Goal: Task Accomplishment & Management: Manage account settings

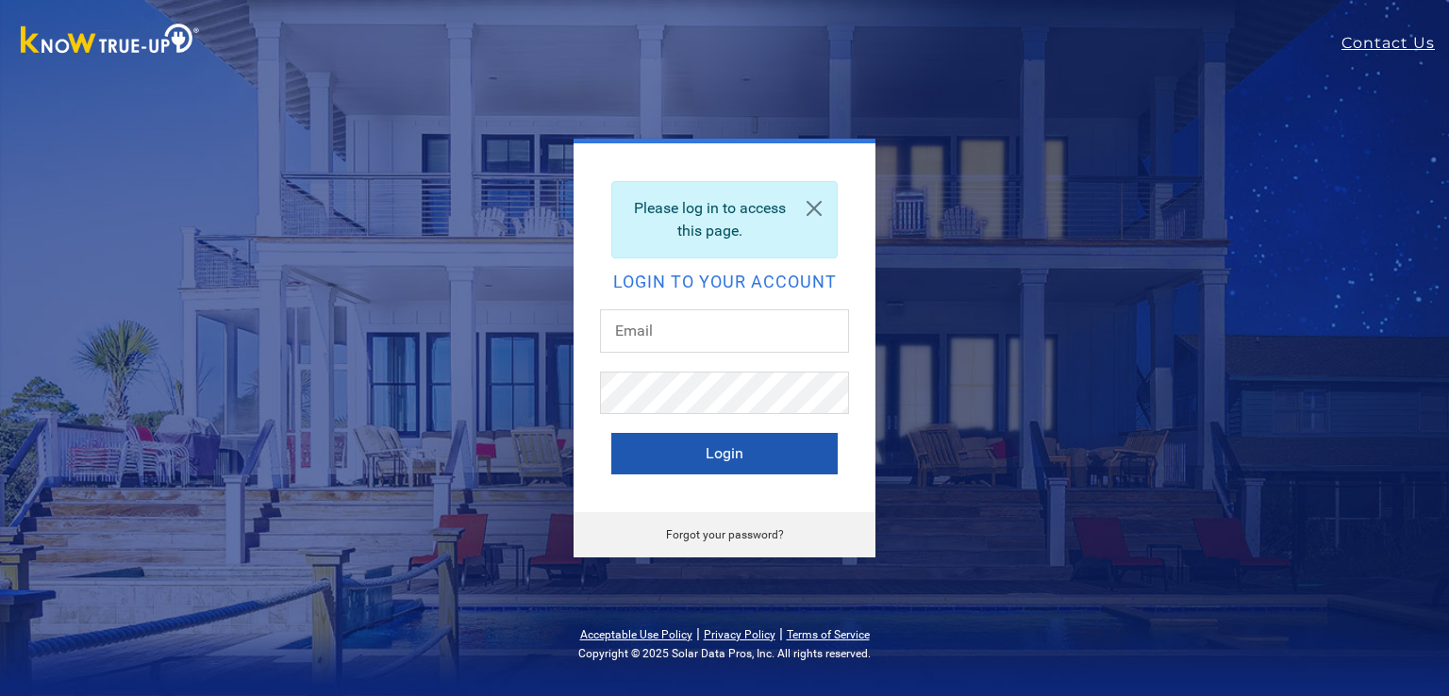
type input "jkalmbach@solteksolar.com"
click at [661, 450] on button "Login" at bounding box center [724, 454] width 226 height 42
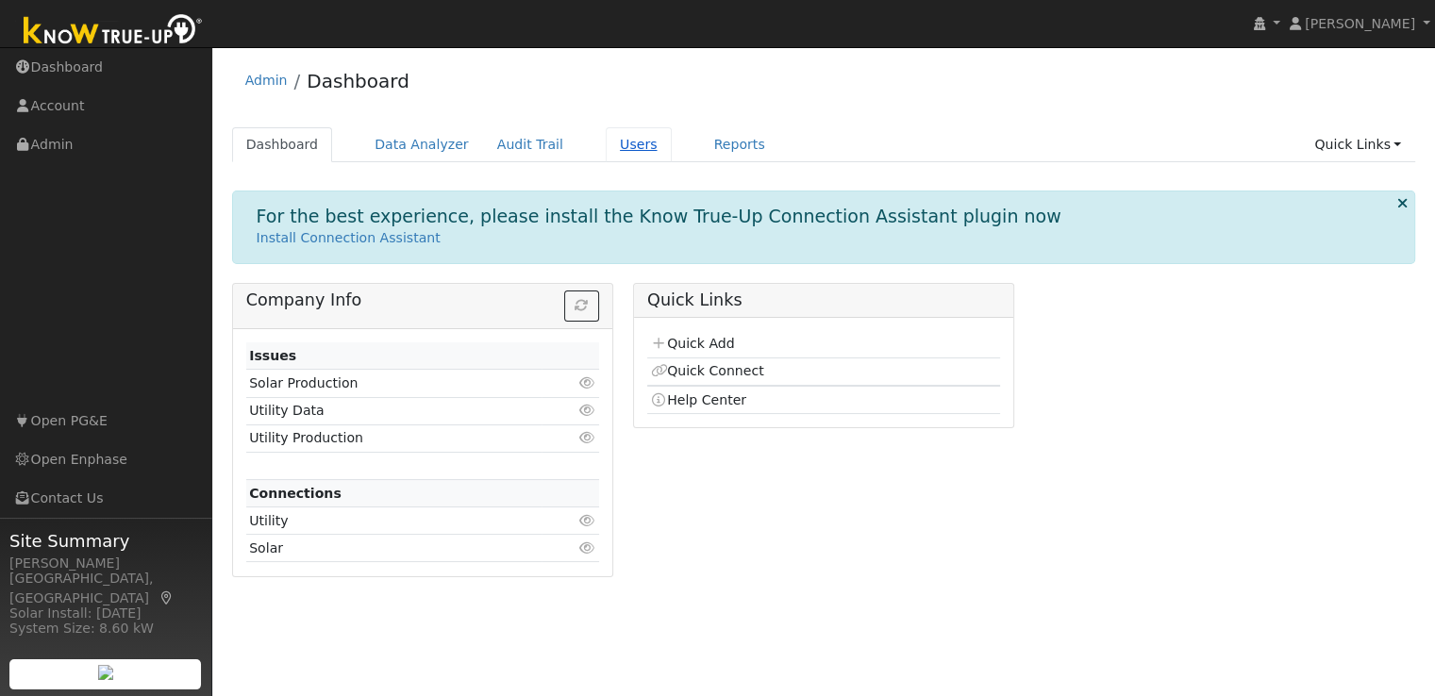
click at [610, 149] on link "Users" at bounding box center [639, 144] width 66 height 35
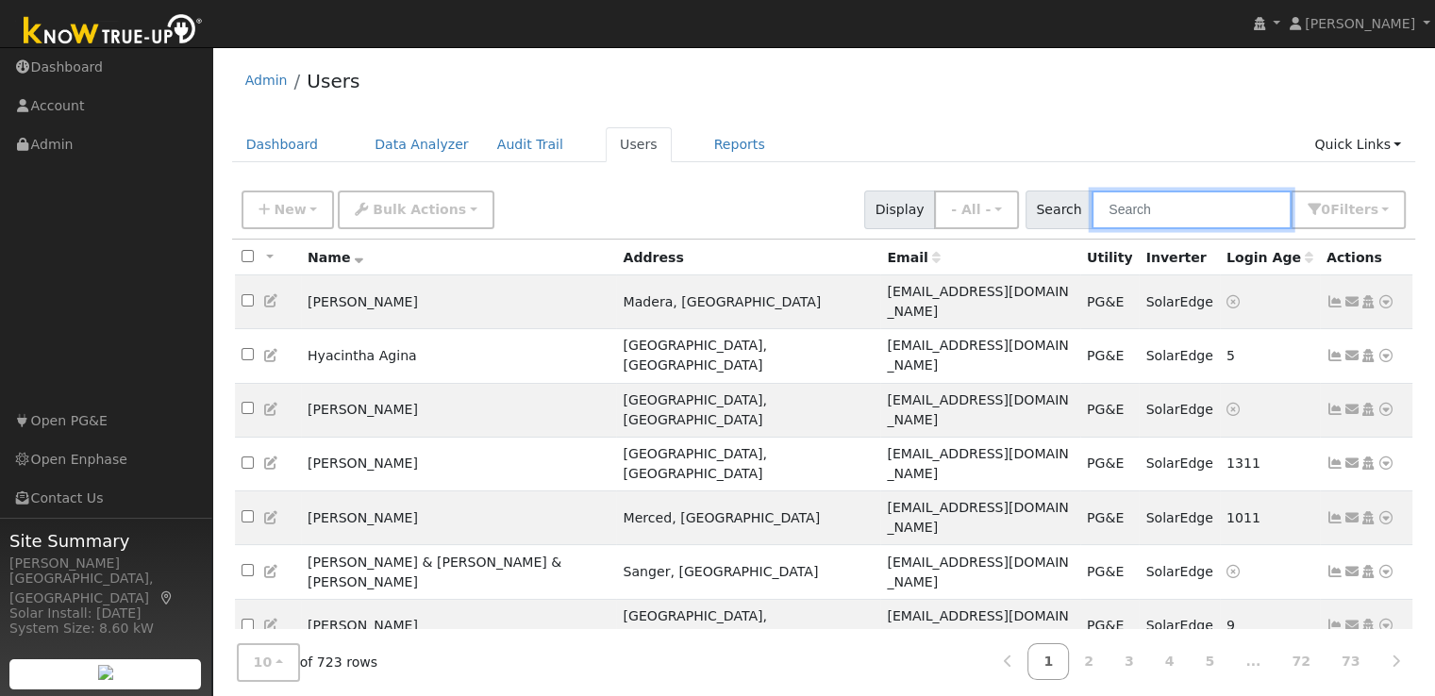
click at [1145, 210] on input "text" at bounding box center [1192, 210] width 200 height 39
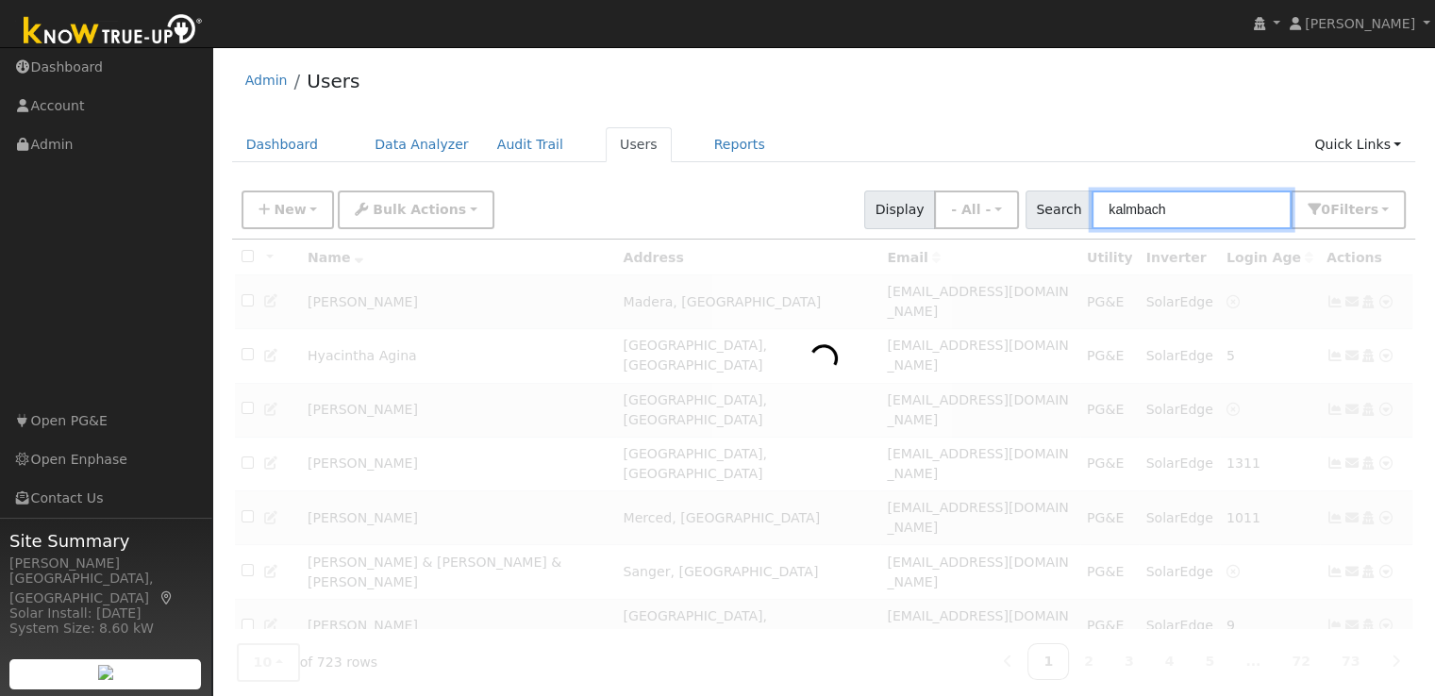
type input "kalmbach"
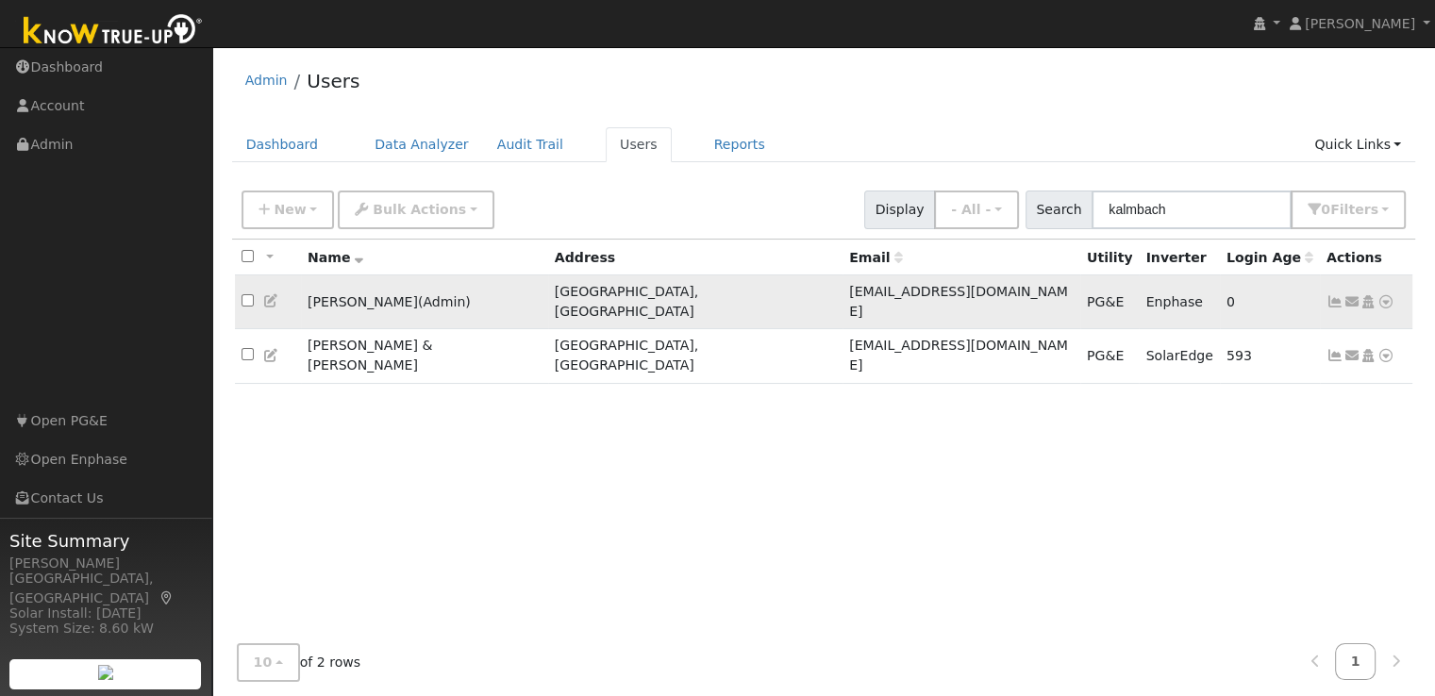
click at [1342, 295] on icon at bounding box center [1335, 301] width 17 height 13
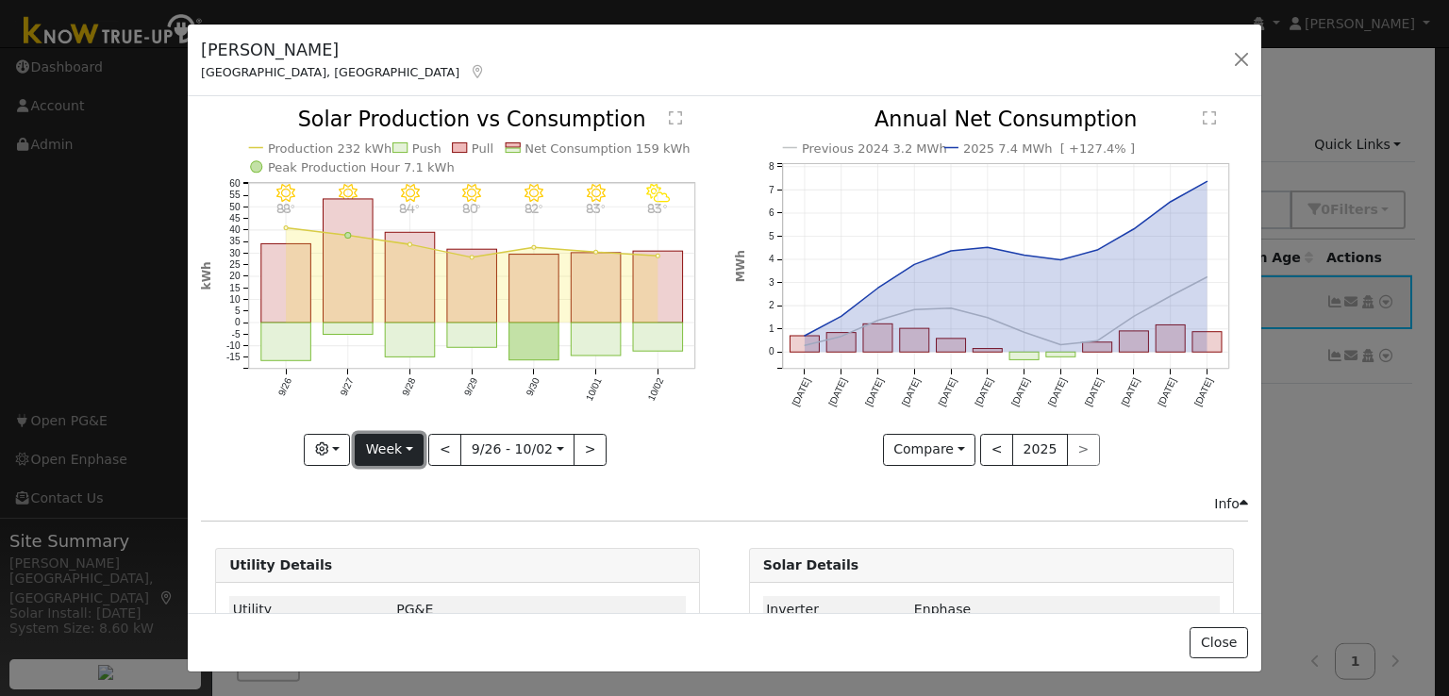
click at [388, 444] on button "Week" at bounding box center [389, 450] width 69 height 32
click at [384, 560] on link "Year" at bounding box center [421, 567] width 131 height 26
type input "2024-10-01"
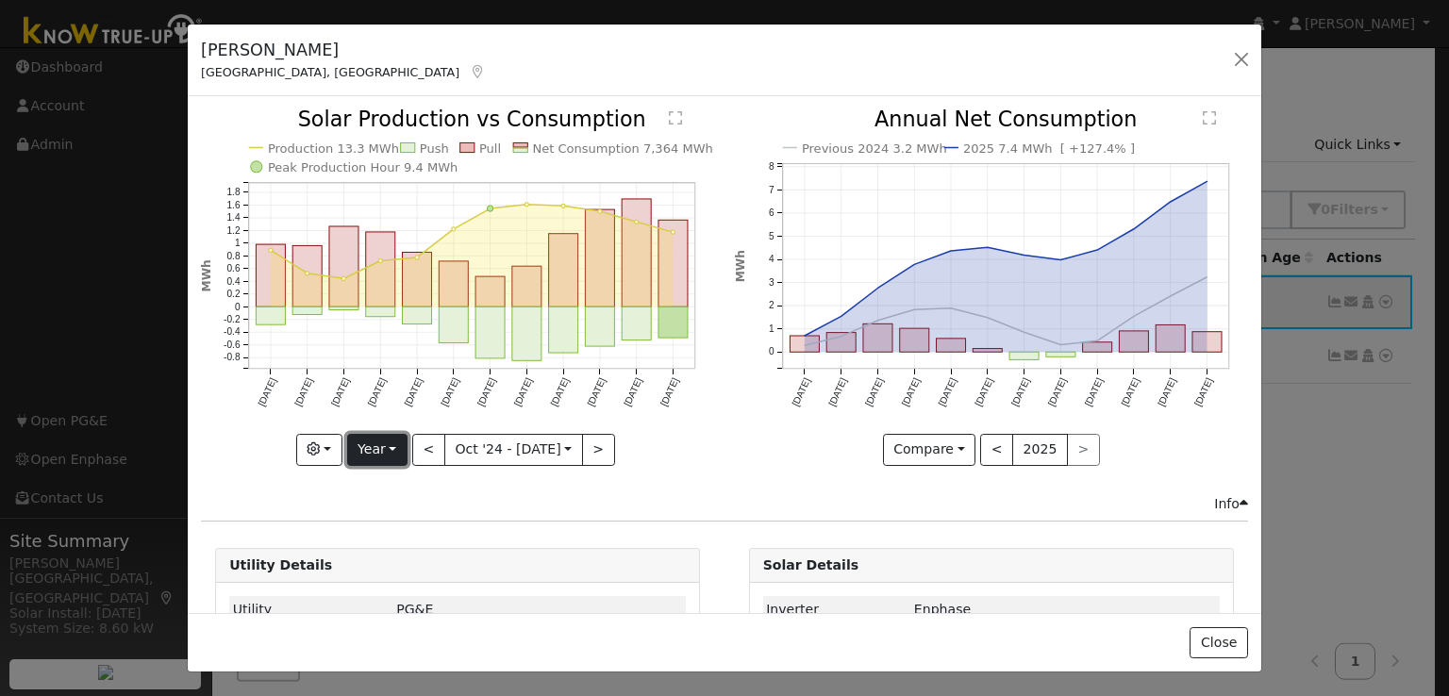
click at [379, 448] on button "Year" at bounding box center [377, 450] width 60 height 32
click at [390, 581] on link "Custom" at bounding box center [413, 594] width 131 height 26
click at [536, 444] on input "2025-09-30" at bounding box center [520, 450] width 60 height 30
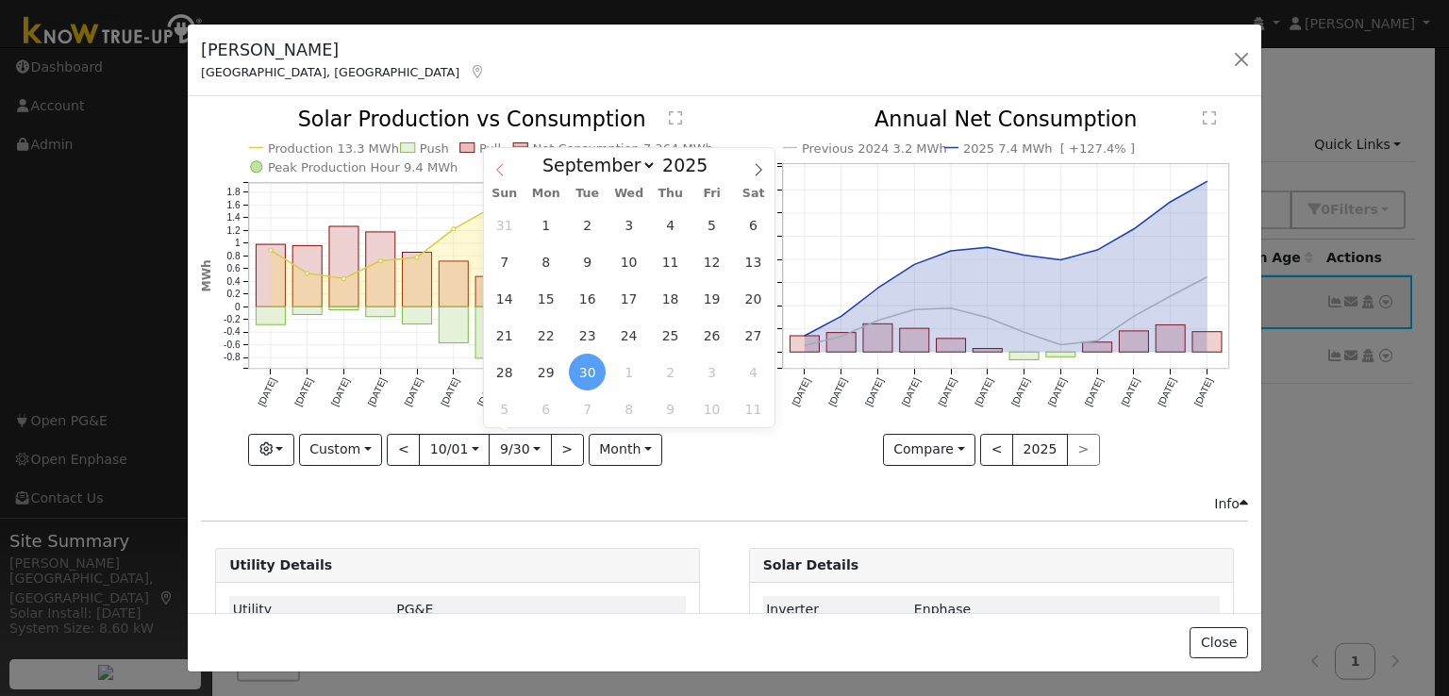
click at [498, 177] on span at bounding box center [500, 164] width 32 height 32
select select "5"
click at [633, 233] on span "4" at bounding box center [628, 225] width 37 height 37
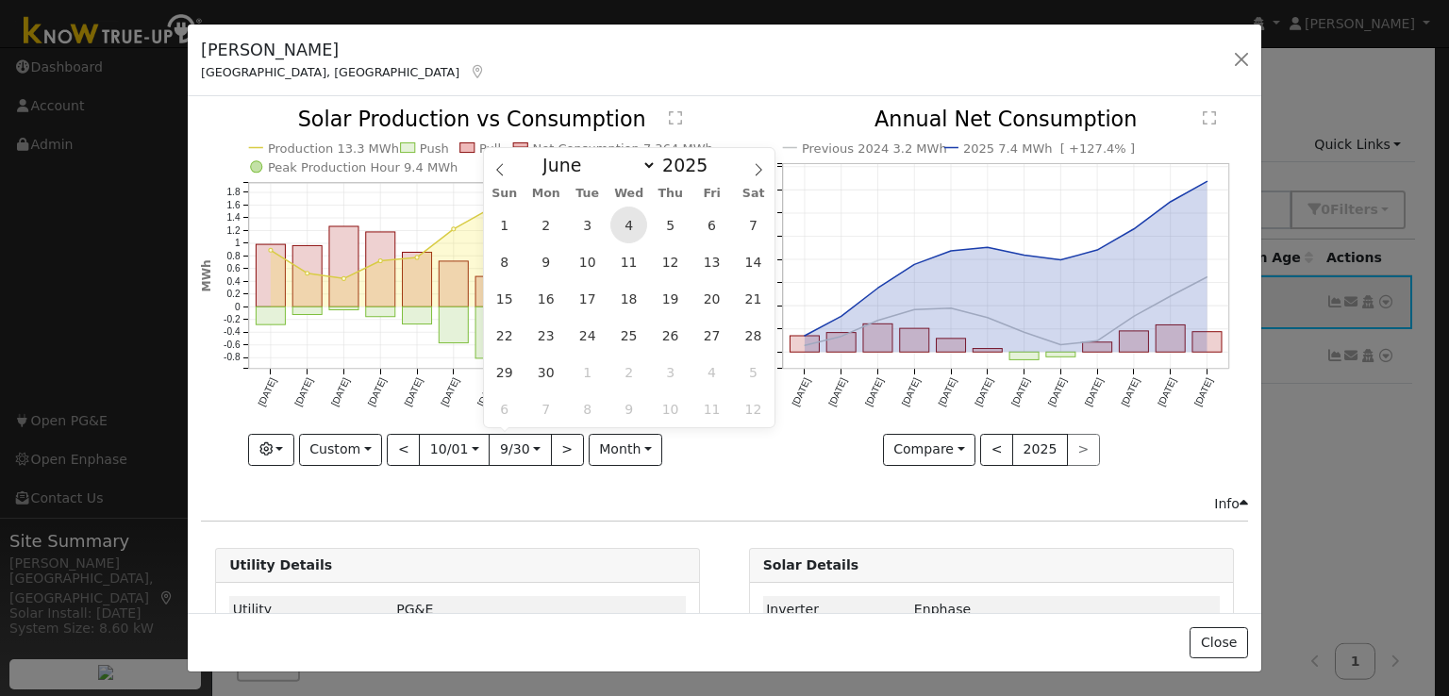
type input "2025-06-04"
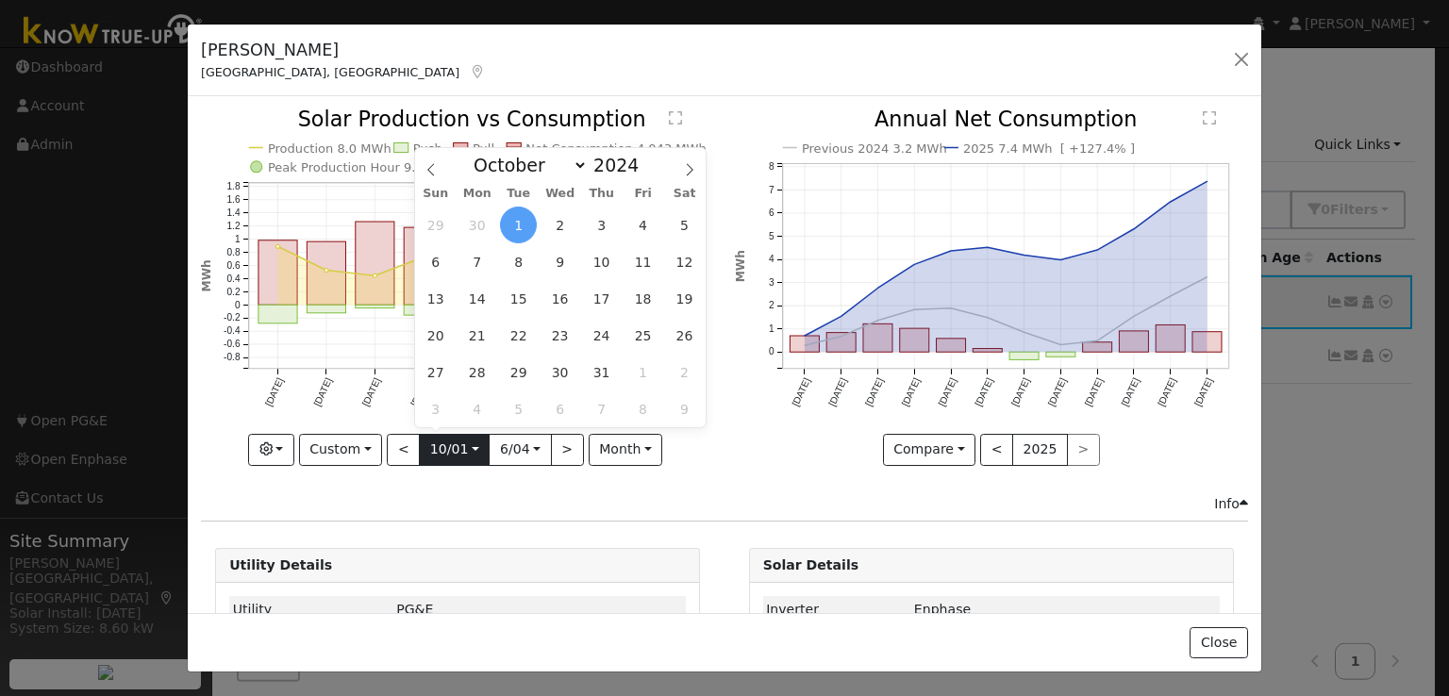
click at [468, 444] on input "2024-10-01" at bounding box center [454, 450] width 69 height 30
click at [430, 167] on icon at bounding box center [430, 169] width 7 height 12
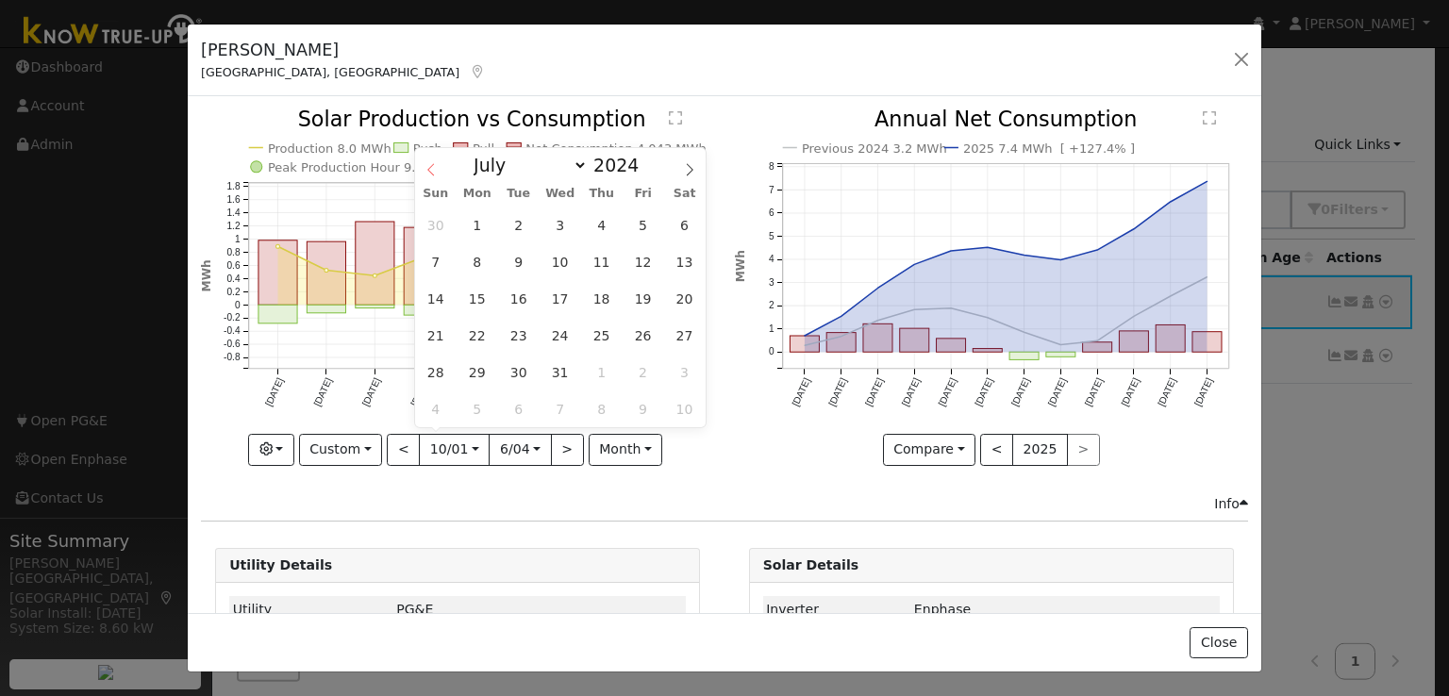
select select "5"
click at [643, 265] on span "7" at bounding box center [643, 261] width 37 height 37
type input "2024-06-07"
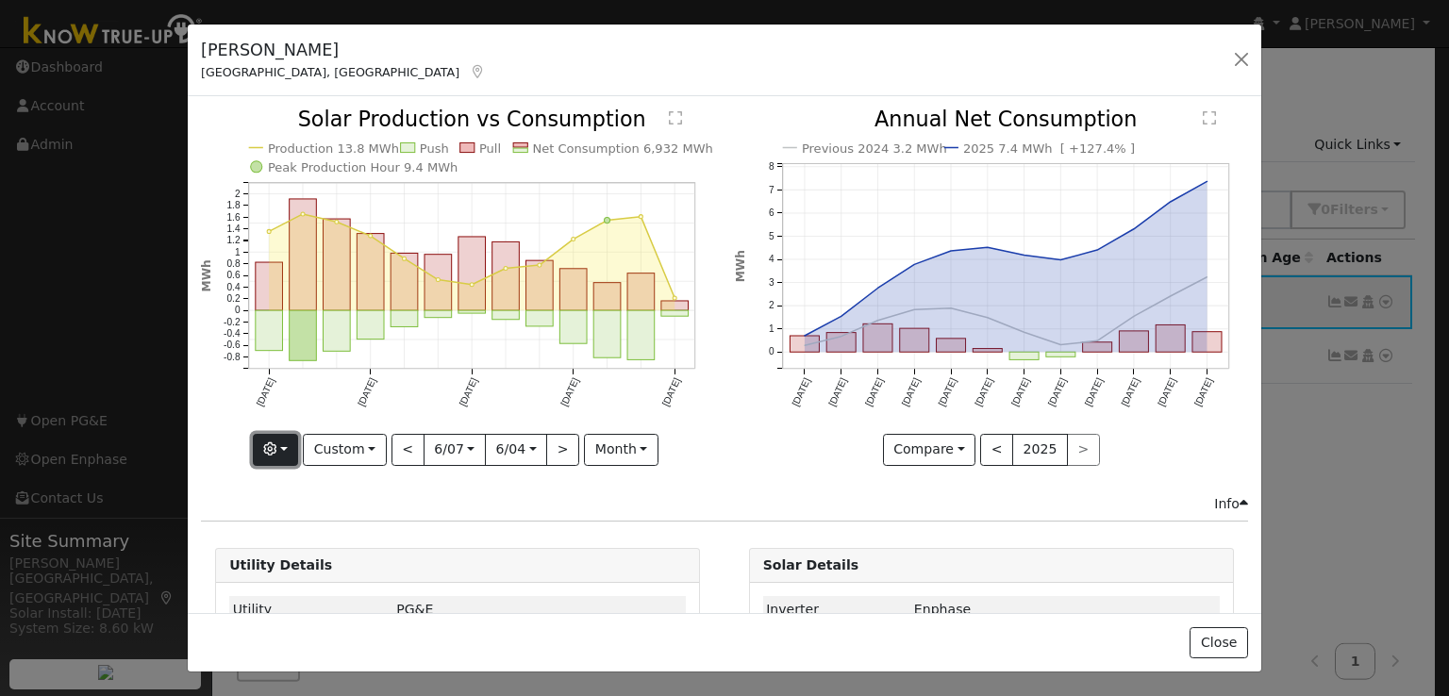
click at [292, 446] on button "button" at bounding box center [276, 450] width 46 height 32
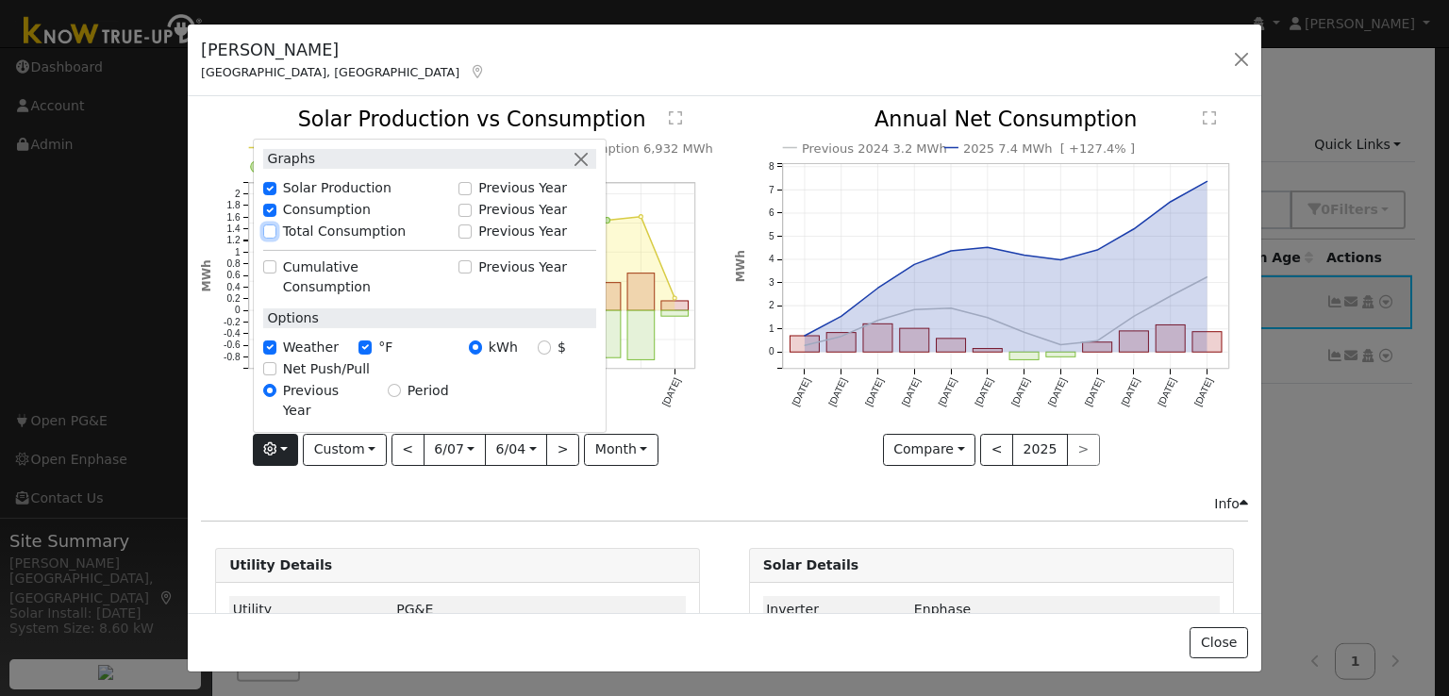
click at [270, 238] on input "Total Consumption" at bounding box center [269, 231] width 13 height 13
checkbox input "true"
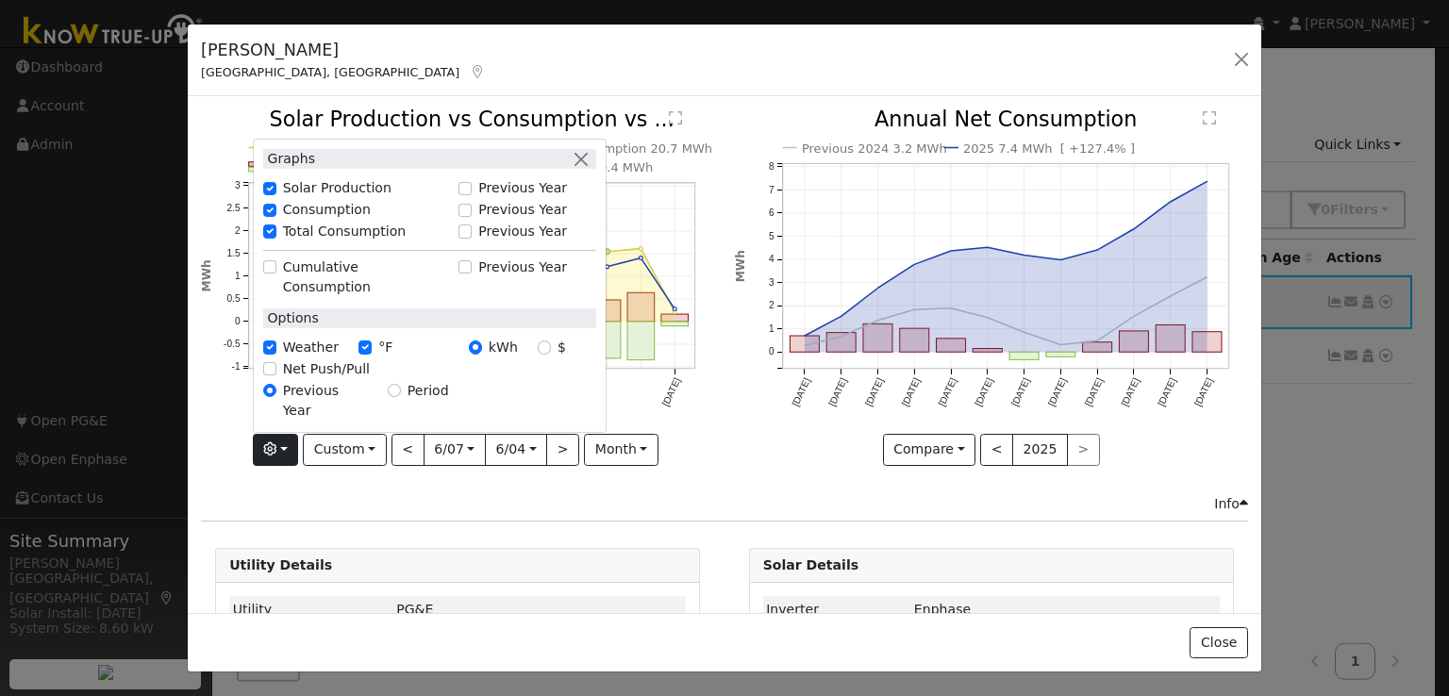
click at [706, 417] on icon "Production 13.8 MWh Push Pull Total Consumption 20.7 MWh Net Consumption 6,932 …" at bounding box center [457, 286] width 513 height 354
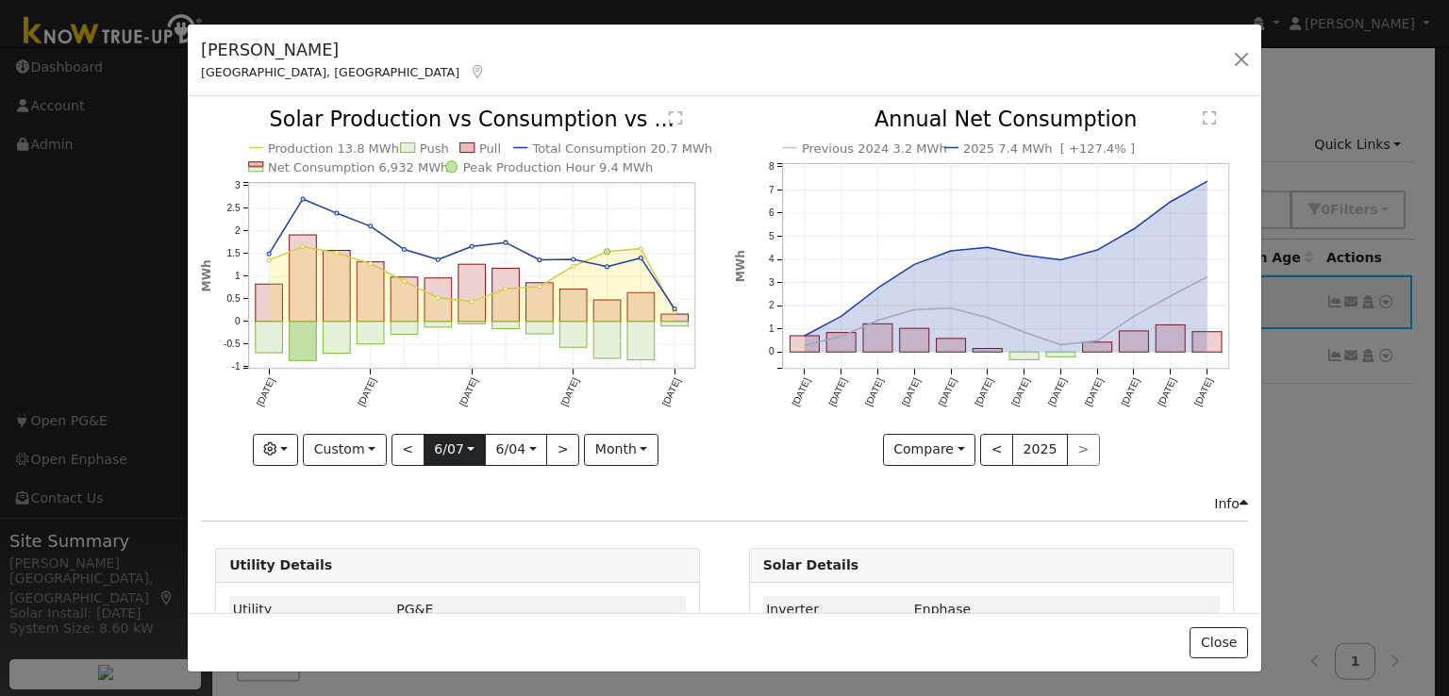
click at [467, 446] on input "2024-06-07" at bounding box center [455, 450] width 60 height 30
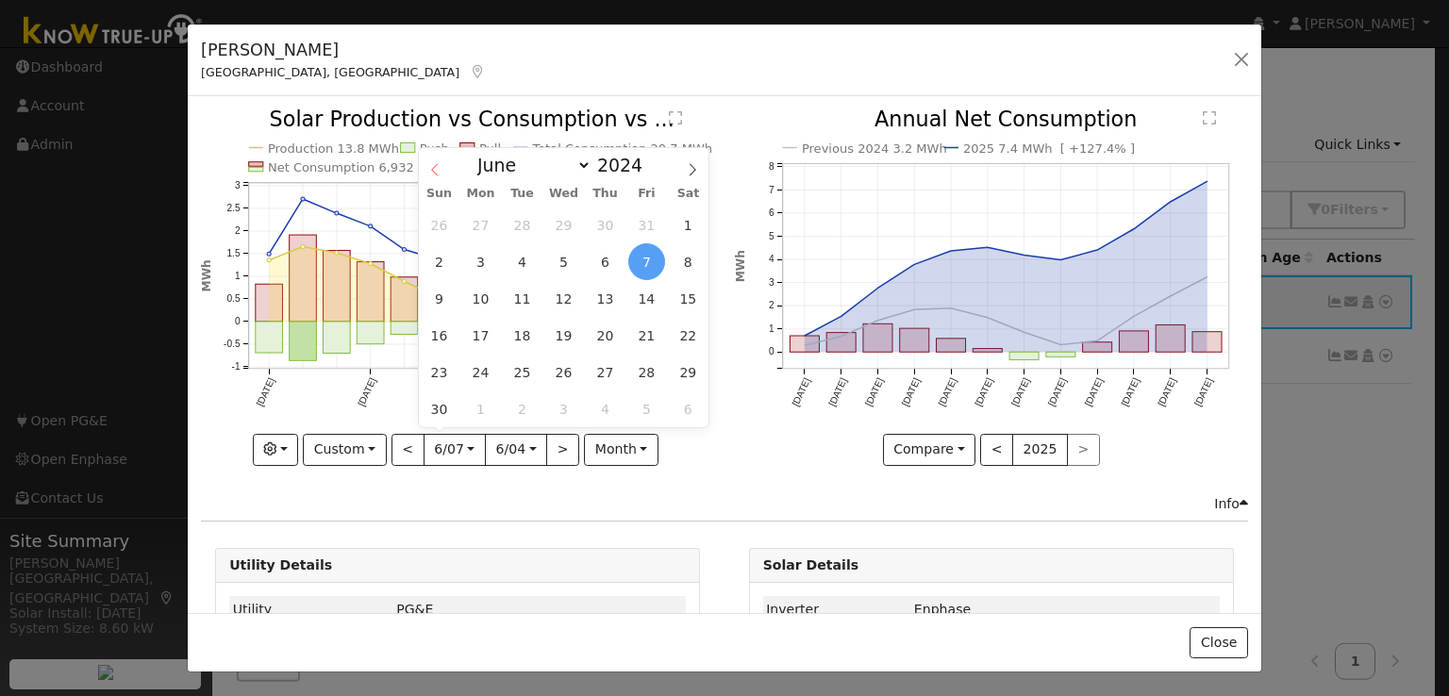
click at [433, 174] on icon at bounding box center [434, 169] width 13 height 13
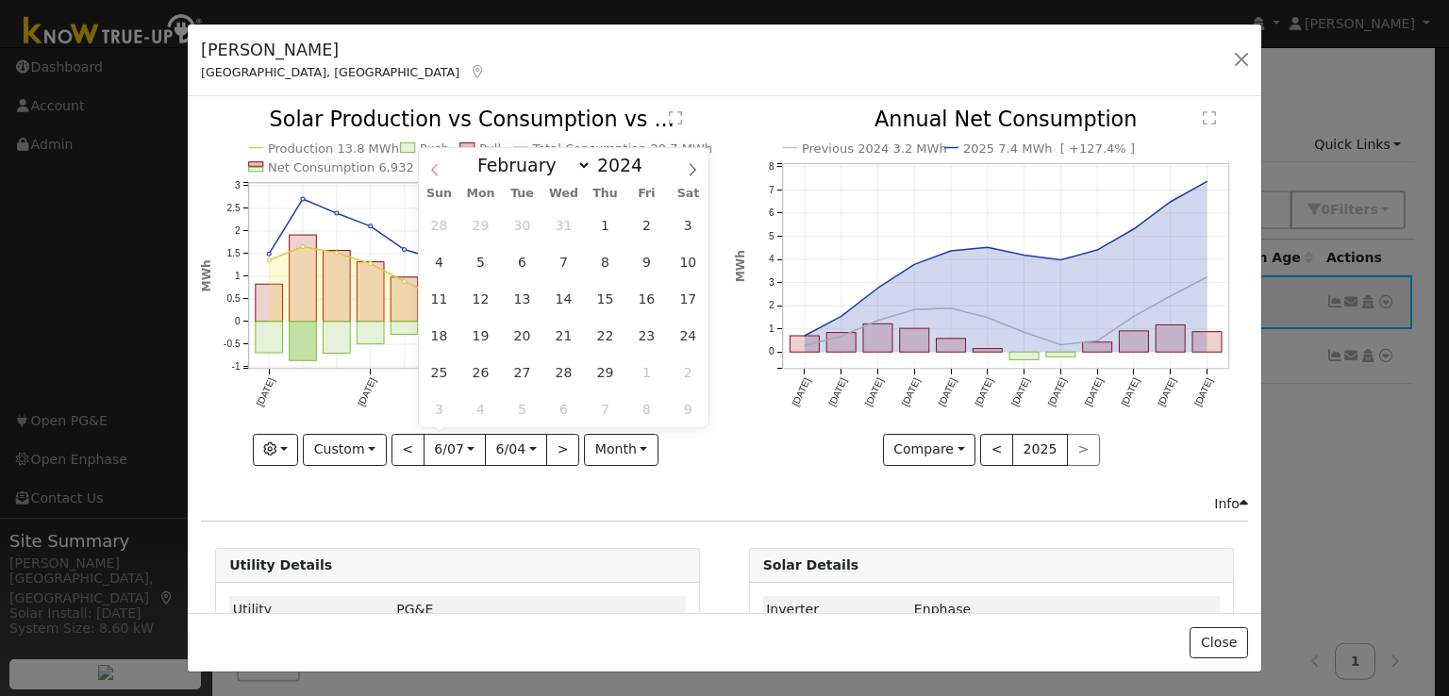
select select "0"
click at [433, 174] on icon at bounding box center [434, 169] width 13 height 13
type input "2023"
click at [433, 174] on icon at bounding box center [434, 169] width 13 height 13
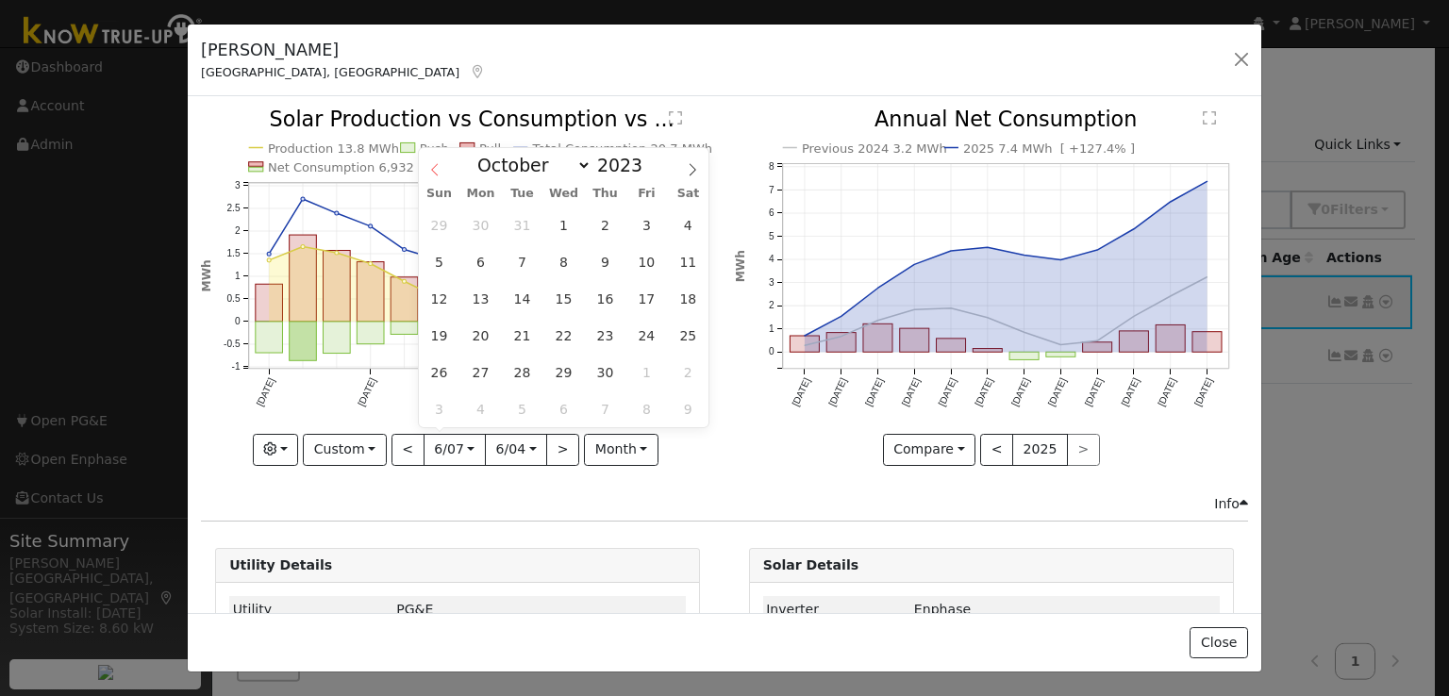
click at [433, 174] on icon at bounding box center [434, 169] width 13 height 13
select select "5"
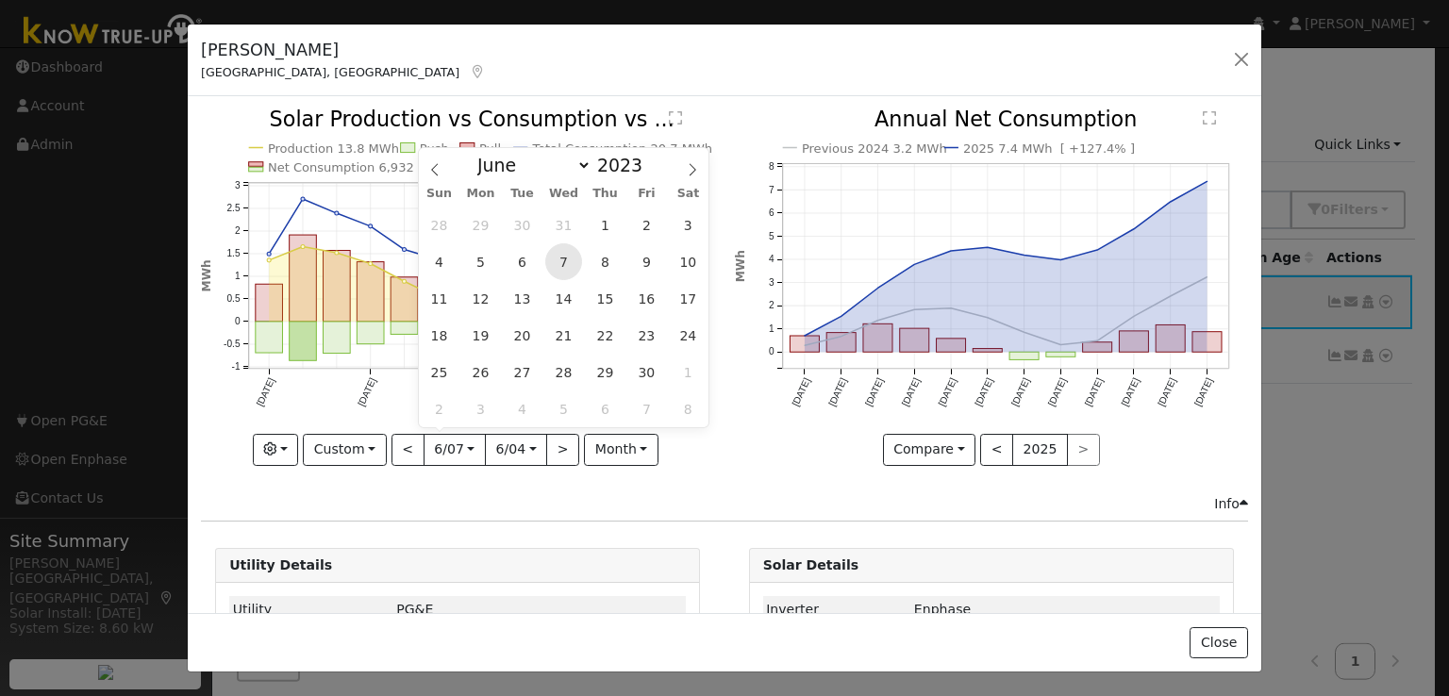
click at [562, 258] on span "7" at bounding box center [563, 261] width 37 height 37
type input "2023-06-07"
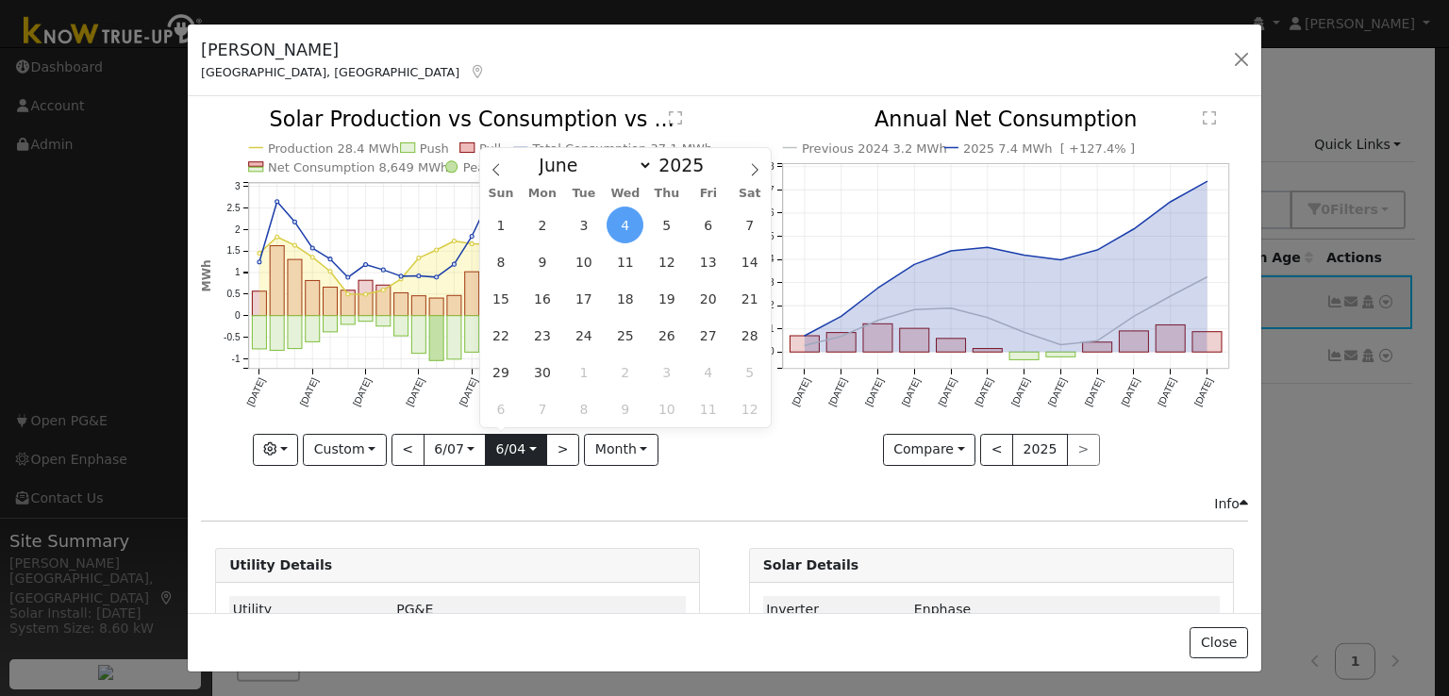
click at [506, 445] on input "2025-06-04" at bounding box center [516, 450] width 60 height 30
click at [708, 174] on span at bounding box center [714, 170] width 13 height 10
type input "2024"
click at [666, 265] on span "6" at bounding box center [666, 261] width 37 height 37
type input "2024-06-06"
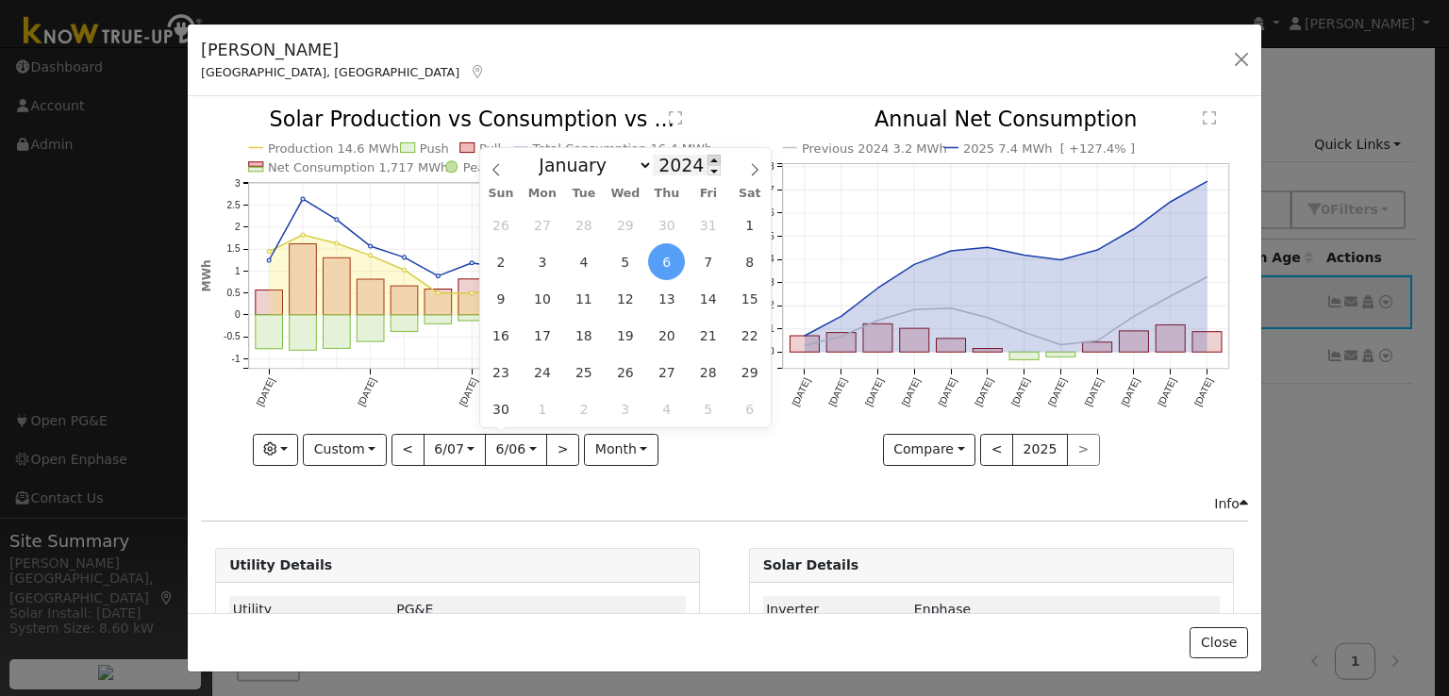
click at [708, 156] on span at bounding box center [714, 160] width 13 height 10
type input "2025"
click at [627, 226] on span "4" at bounding box center [625, 225] width 37 height 37
type input "2025-06-04"
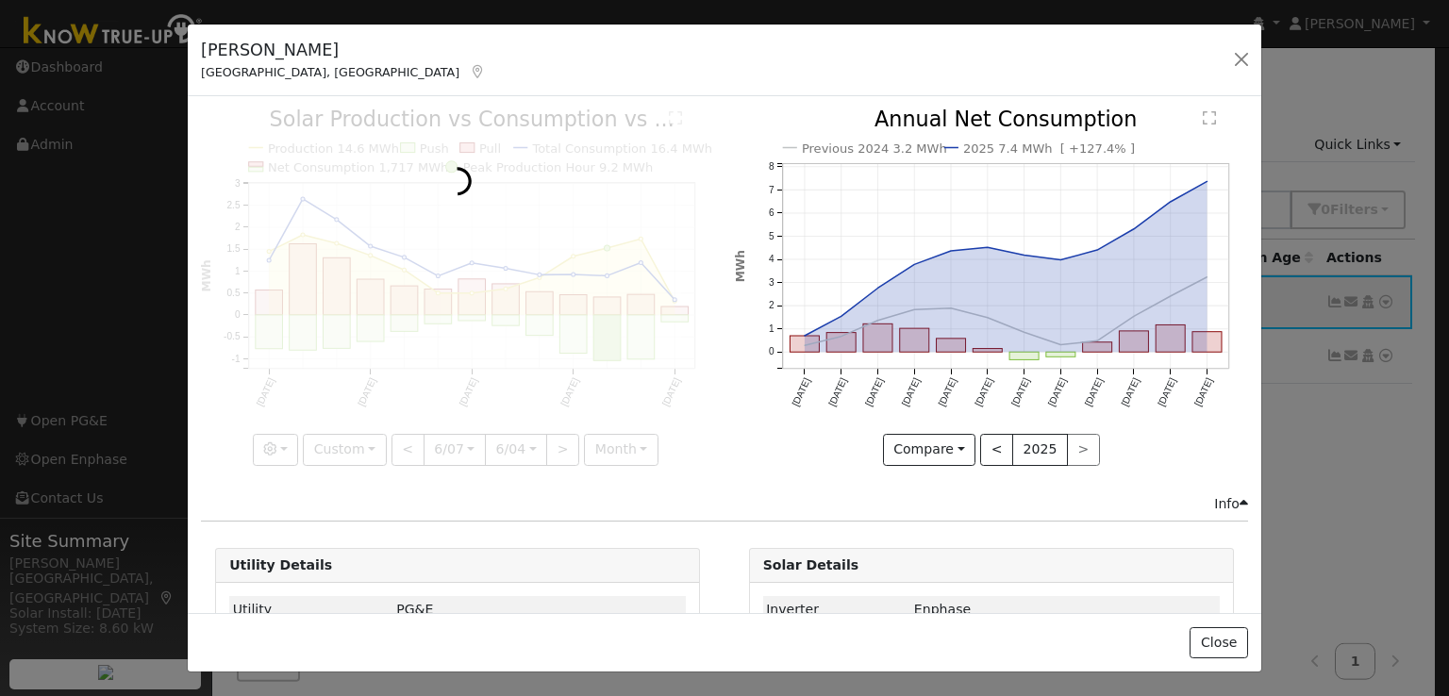
scroll to position [0, 13]
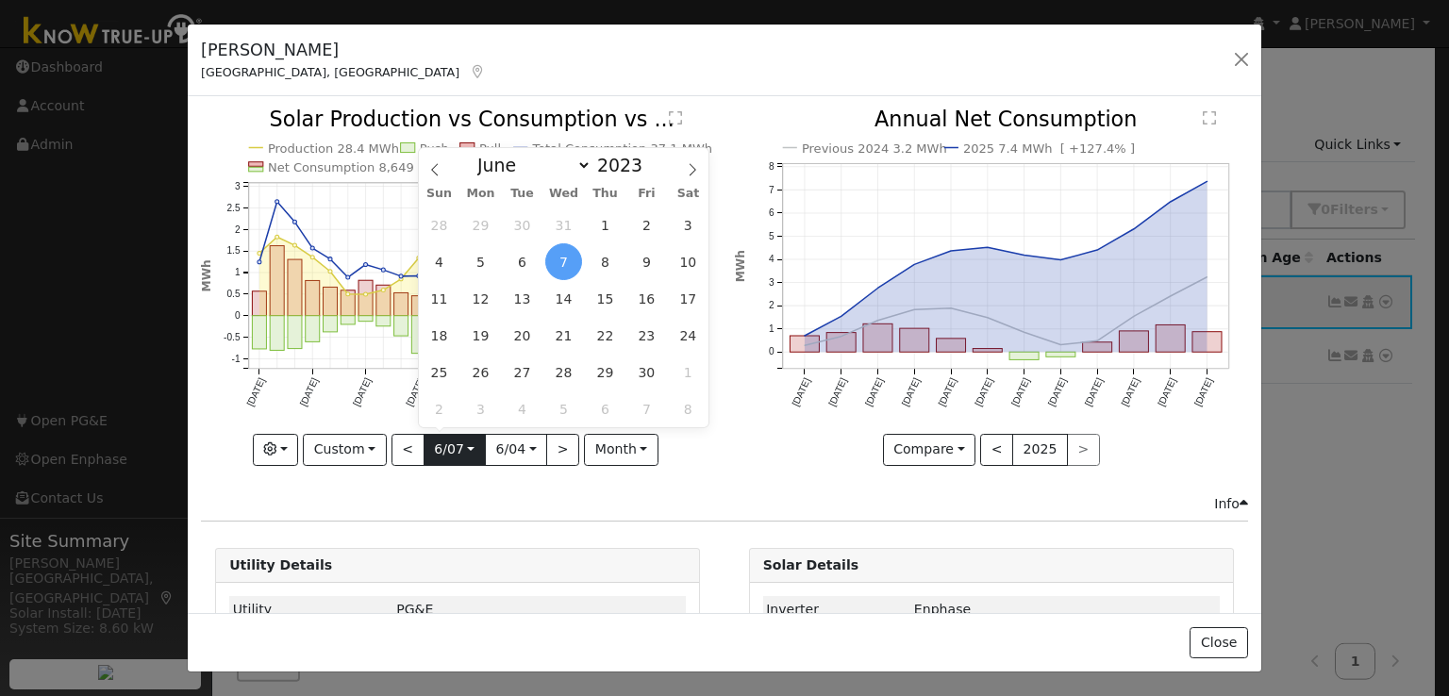
click at [445, 446] on input "2023-06-07" at bounding box center [455, 450] width 60 height 30
click at [646, 157] on span at bounding box center [652, 160] width 13 height 10
type input "2024"
click at [643, 258] on span "7" at bounding box center [646, 261] width 37 height 37
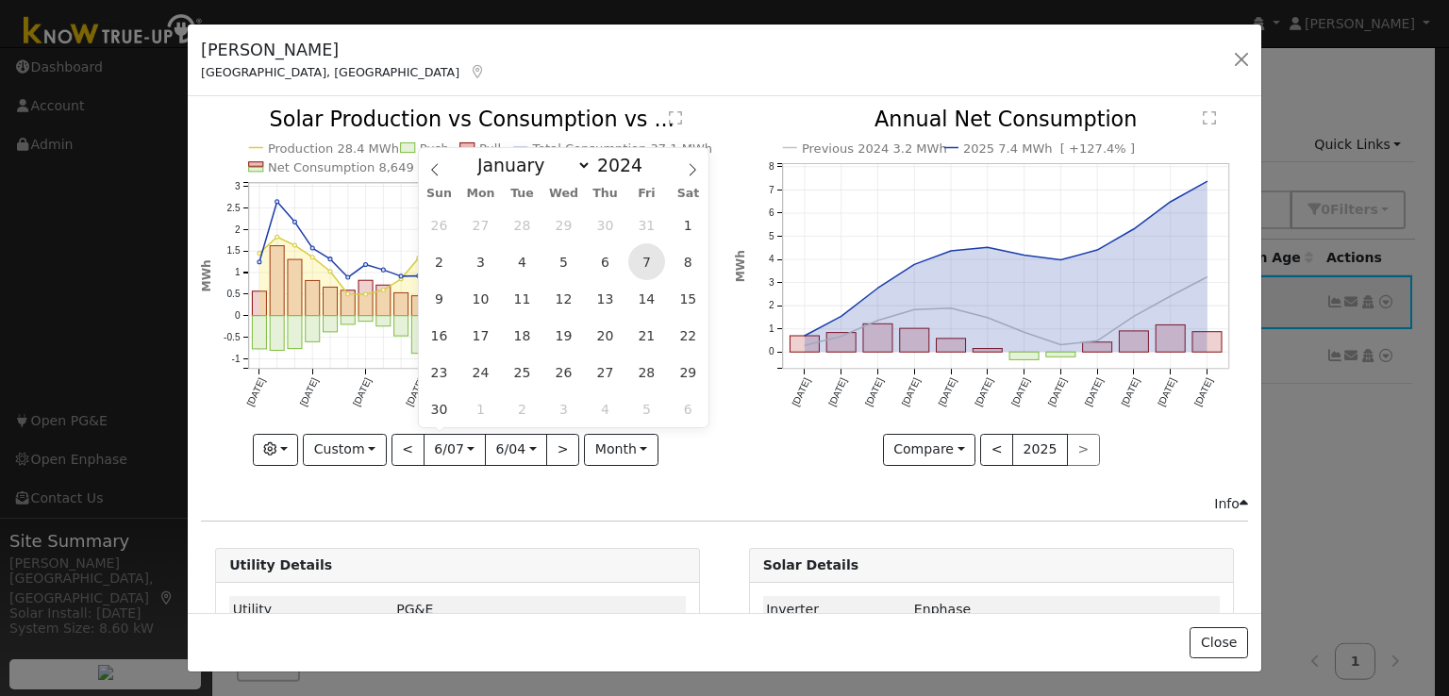
type input "2024-06-07"
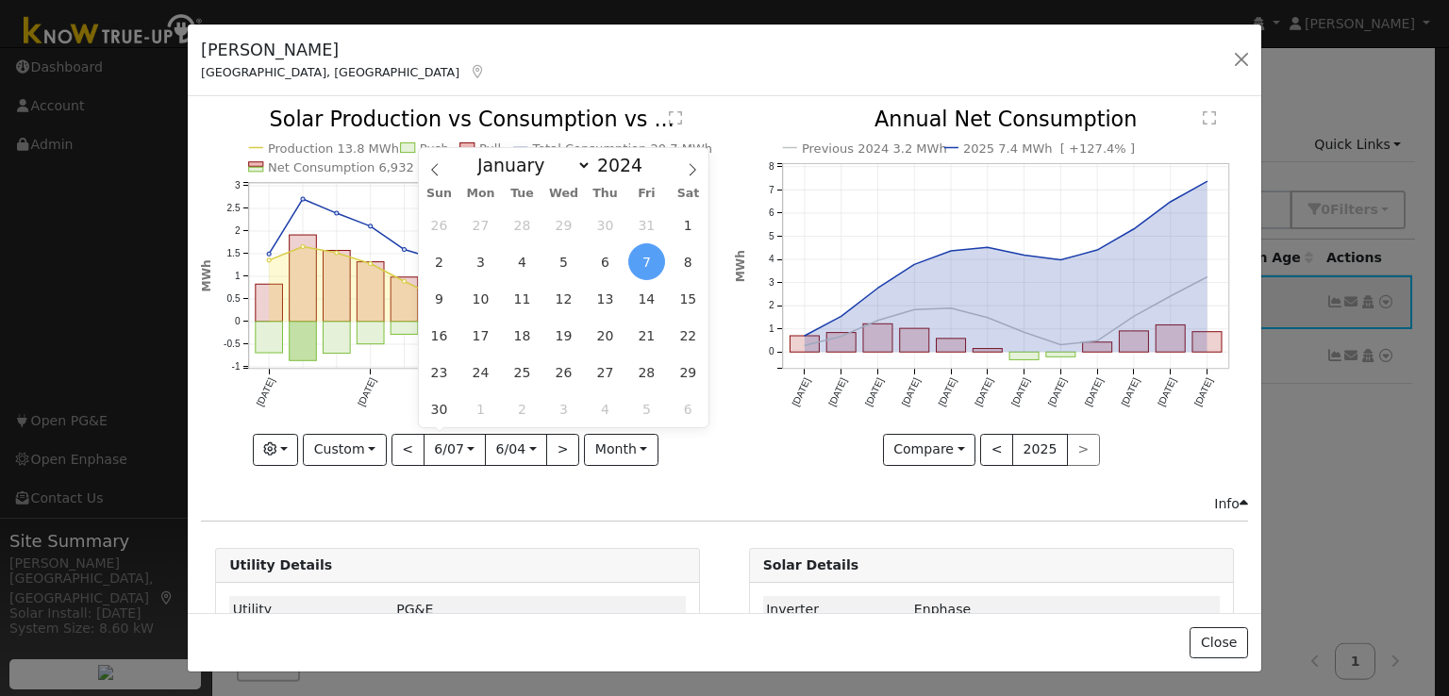
click at [678, 509] on div "Issue History Date By Flag Comment Type No Issue History Production 13.8 MWh Pu…" at bounding box center [725, 354] width 1074 height 516
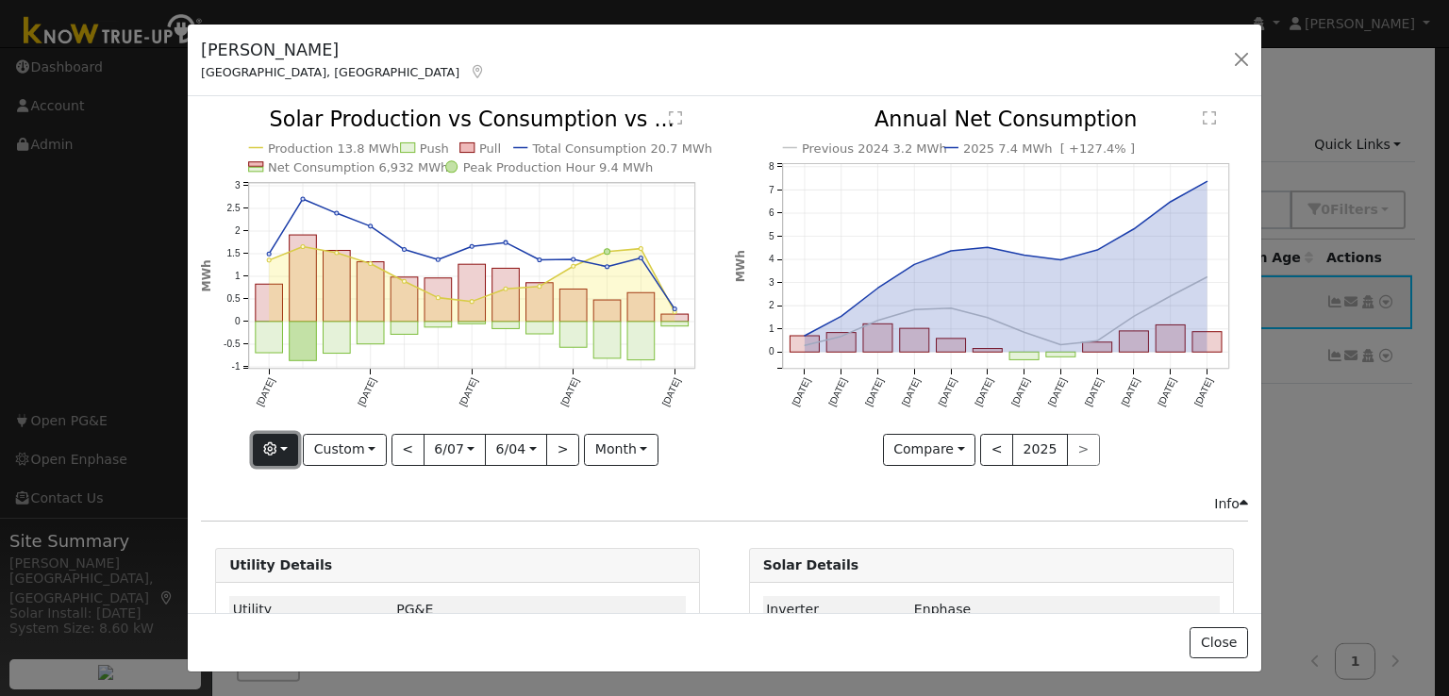
click at [273, 443] on icon "button" at bounding box center [269, 449] width 13 height 13
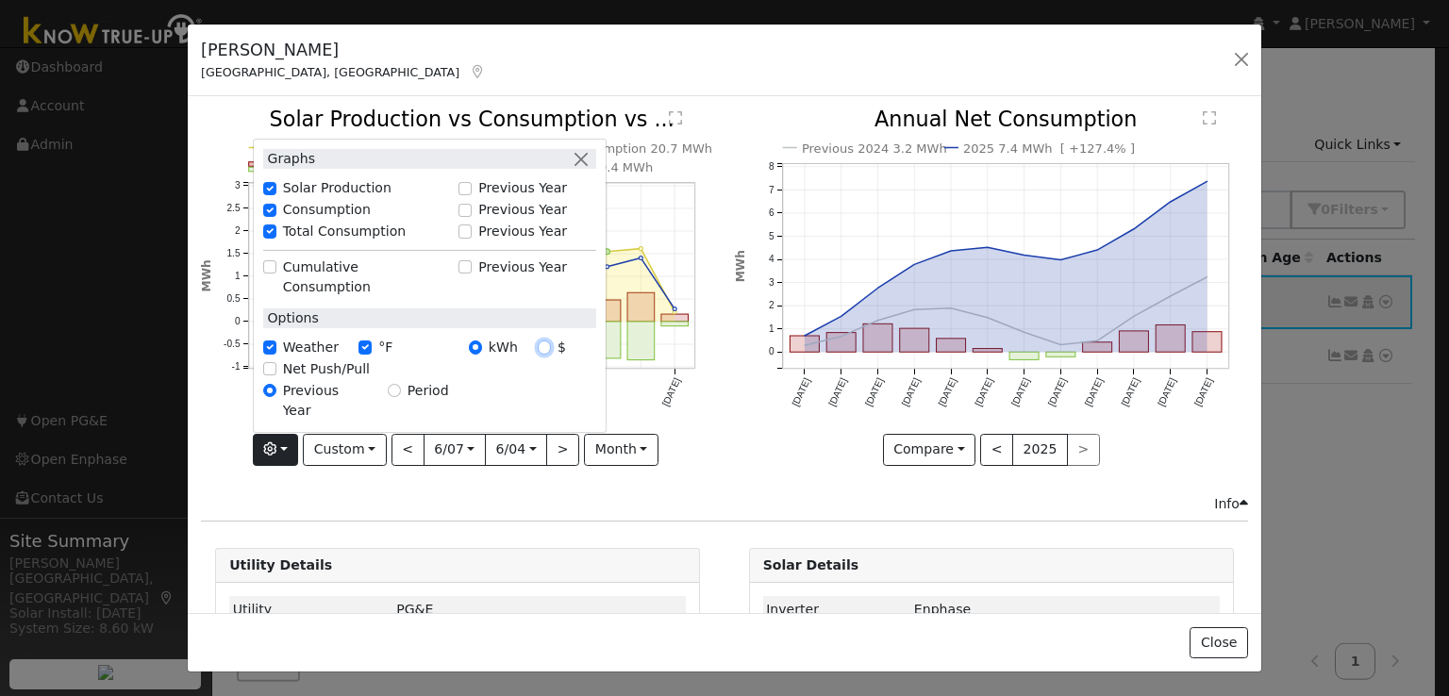
click at [547, 354] on input "$" at bounding box center [544, 347] width 13 height 13
radio input "true"
radio input "false"
click at [735, 448] on icon "Previous 2024 3.2 MWh 2025 7.4 MWh [ +127.4% ] Oct '24 Nov '24 Dec '24 Jan '25 …" at bounding box center [991, 281] width 513 height 344
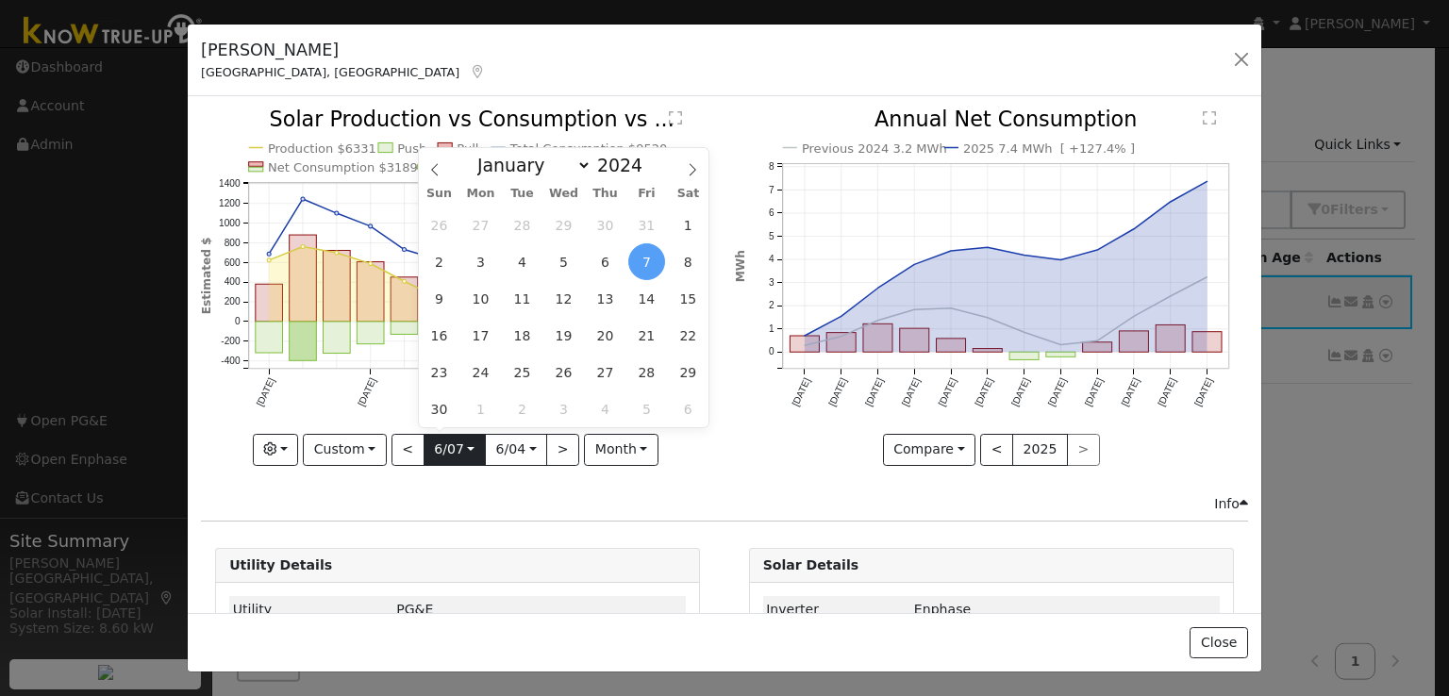
click at [465, 443] on input "2024-06-07" at bounding box center [455, 450] width 60 height 30
click at [583, 168] on select "January February March April May June July August September October November De…" at bounding box center [530, 165] width 124 height 23
click at [646, 175] on span at bounding box center [652, 170] width 13 height 10
type input "2023"
click at [562, 262] on span "7" at bounding box center [563, 261] width 37 height 37
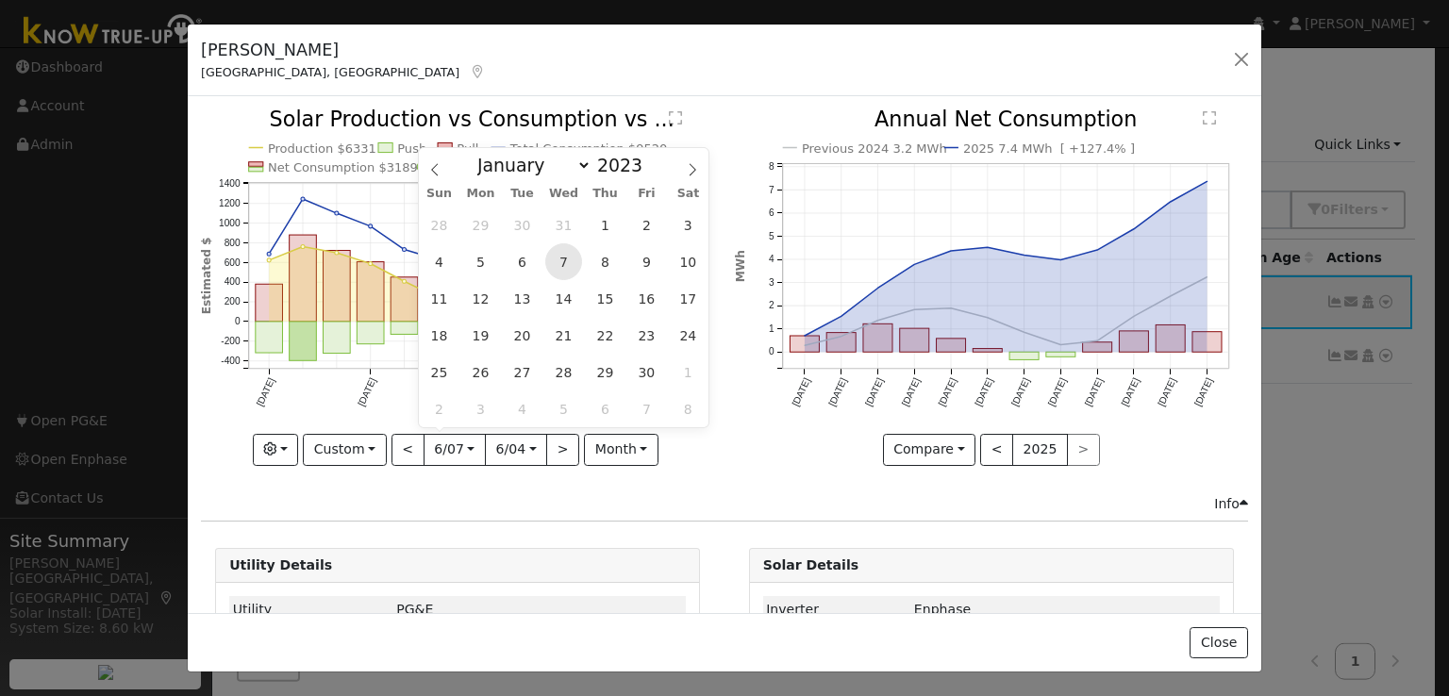
type input "2023-06-07"
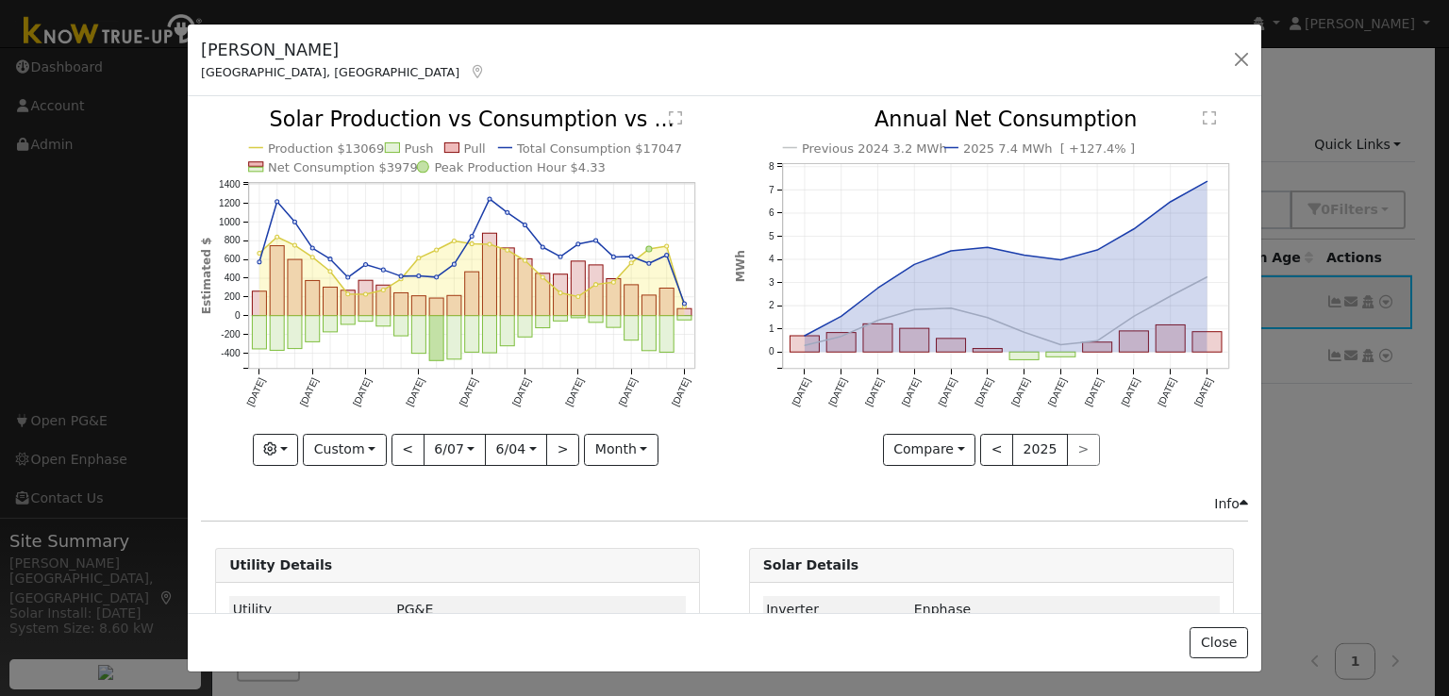
click at [510, 448] on input "2025-06-04" at bounding box center [516, 450] width 60 height 30
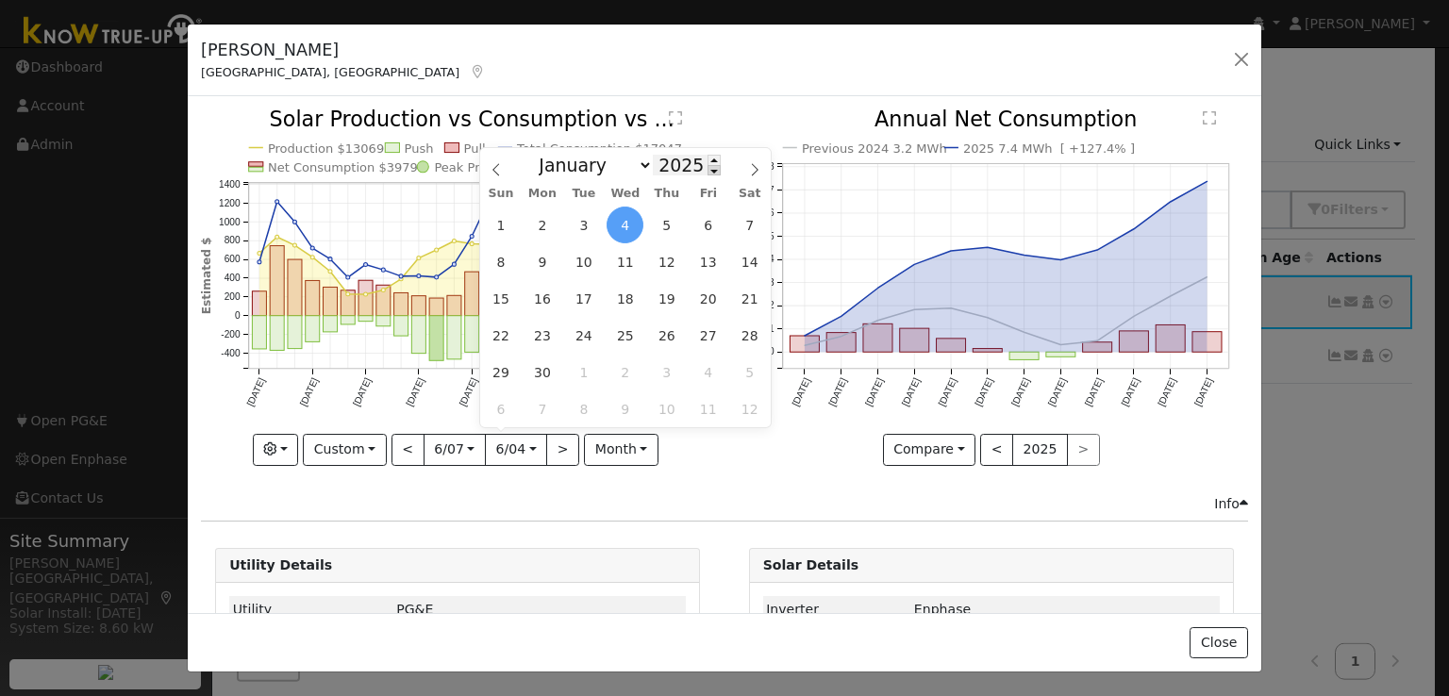
click at [708, 175] on span at bounding box center [714, 170] width 13 height 10
type input "2024"
click at [661, 258] on span "6" at bounding box center [666, 261] width 37 height 37
type input "2024-06-06"
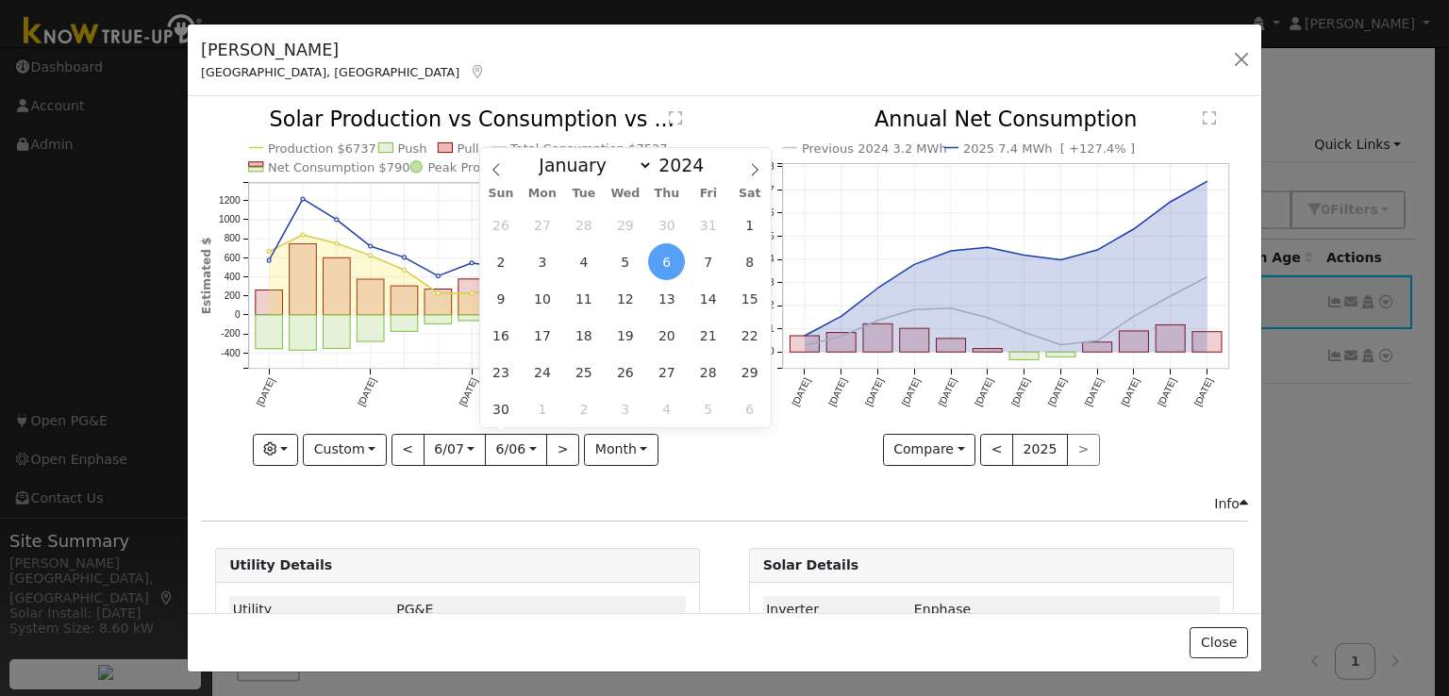
click at [695, 487] on div "Production $6737 Push Pull Total Consumption $7527 Net Consumption $790 Peak Pr…" at bounding box center [458, 301] width 533 height 384
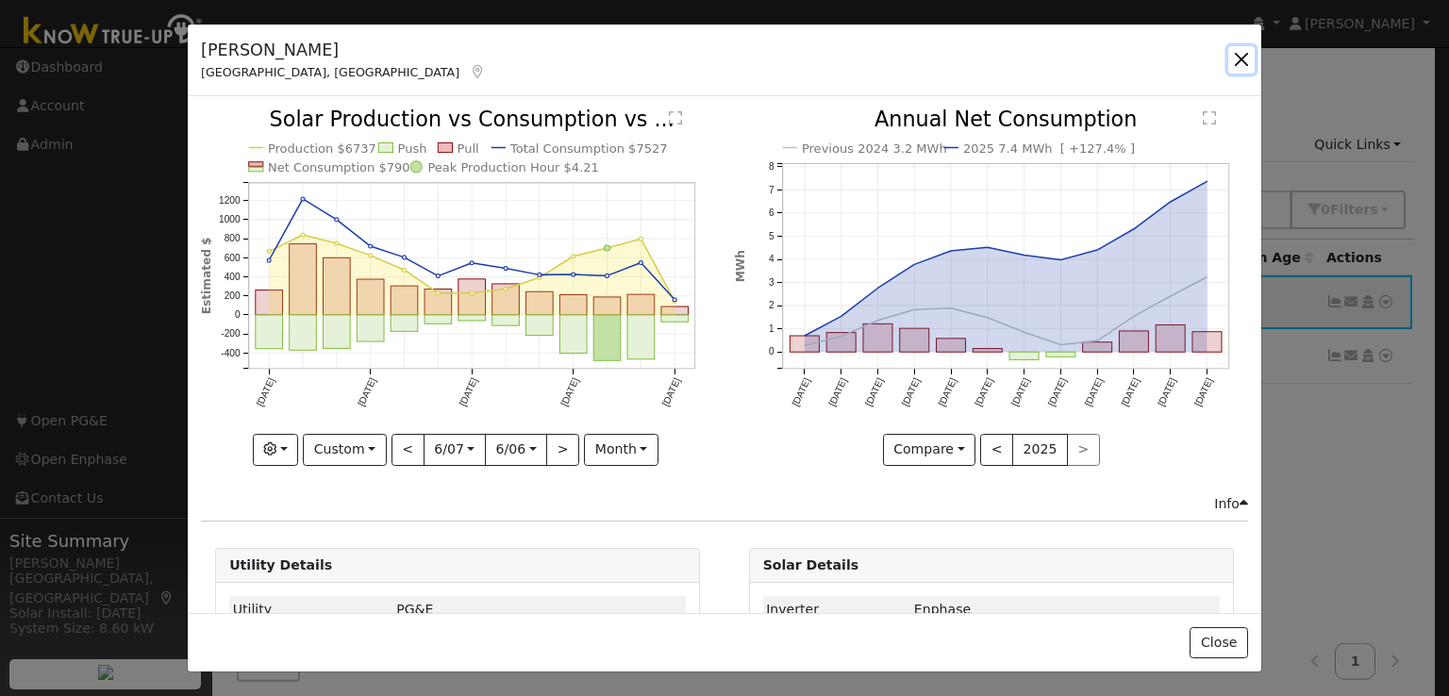
click at [1243, 58] on button "button" at bounding box center [1242, 59] width 26 height 26
